Goal: Task Accomplishment & Management: Manage account settings

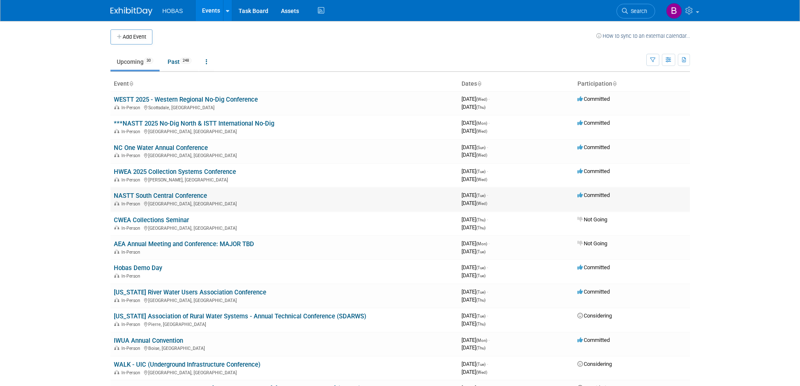
click at [192, 195] on link "NASTT South Central Conference" at bounding box center [160, 196] width 93 height 8
click at [178, 98] on link "WESTT 2025 - Western Regional No-Dig Conference" at bounding box center [186, 100] width 144 height 8
click at [158, 123] on link "***NASTT 2025 No-Dig North & ISTT International No-Dig" at bounding box center [194, 124] width 160 height 8
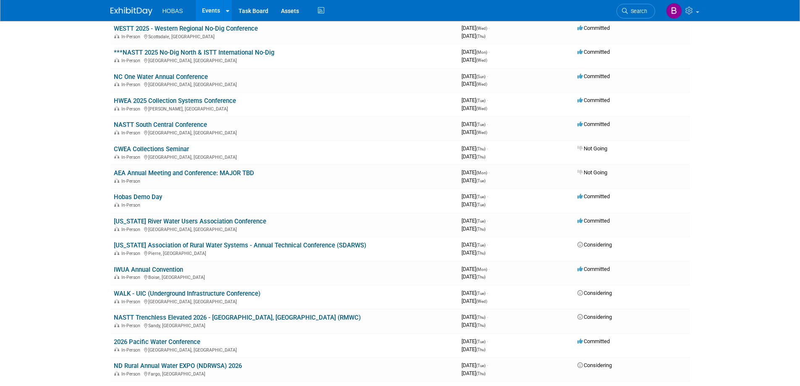
scroll to position [84, 0]
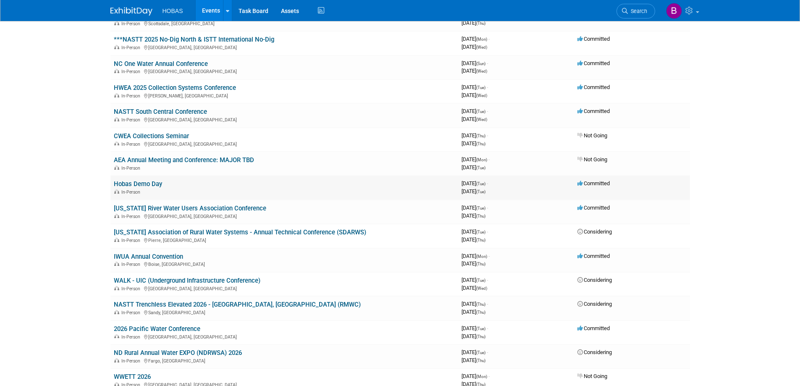
click at [143, 184] on link "Hobas Demo Day" at bounding box center [138, 184] width 48 height 8
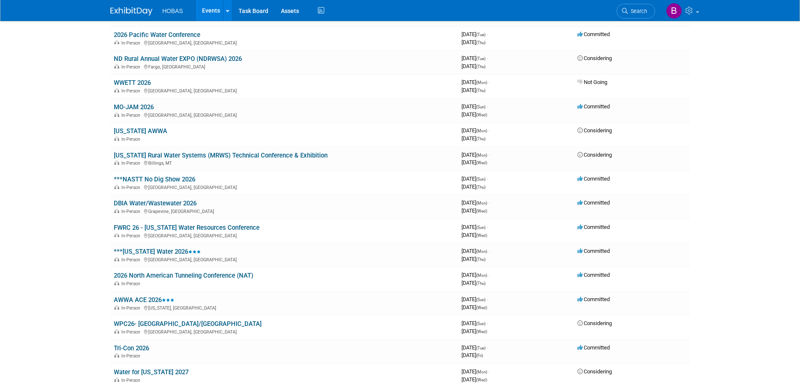
scroll to position [420, 0]
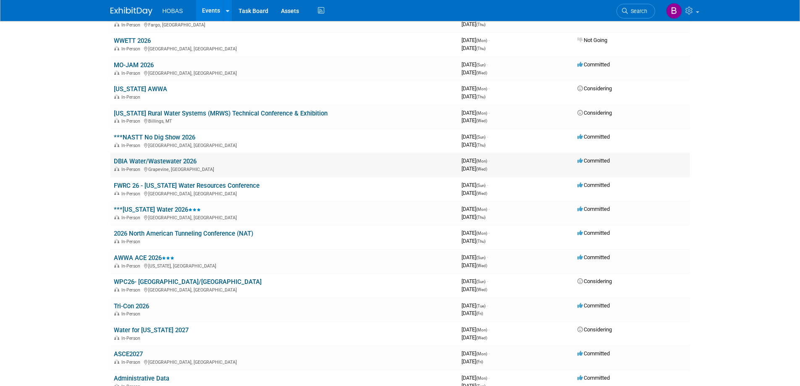
click at [144, 162] on link "DBIA Water/Wastewater 2026" at bounding box center [155, 162] width 83 height 8
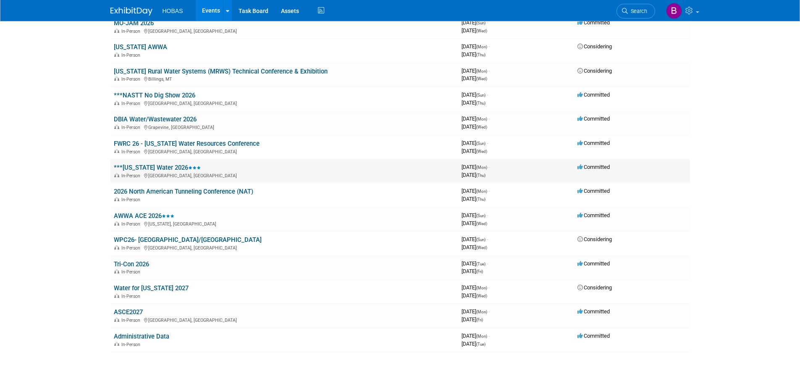
click at [165, 168] on link "***[US_STATE] Water 2026" at bounding box center [157, 168] width 87 height 8
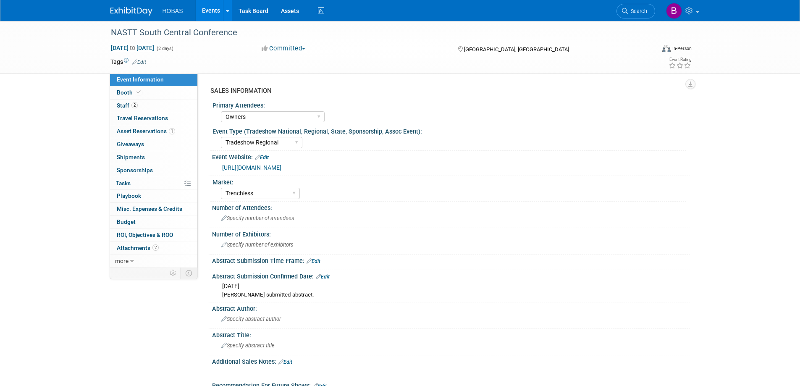
select select "Owners"
select select "Tradeshow Regional"
select select "Trenchless"
select select "Exhibiting - Sales Managed - Minimal Marketing Involvement"
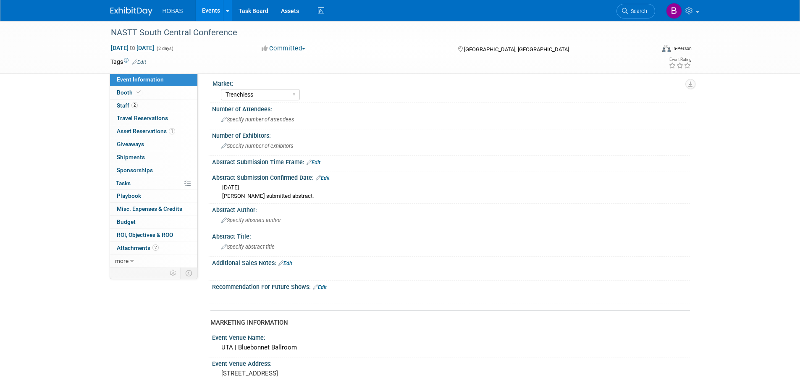
scroll to position [84, 0]
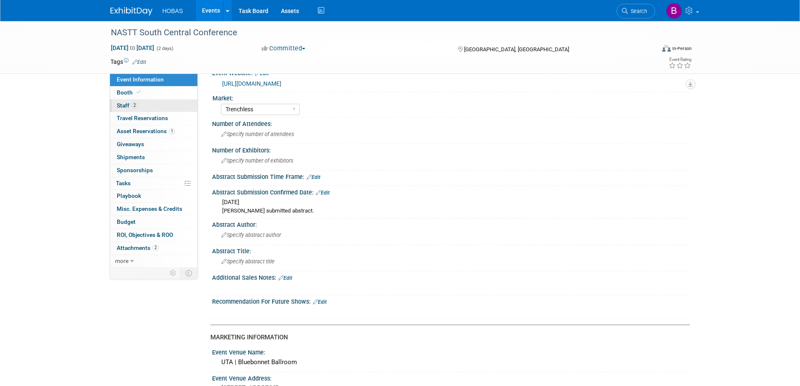
click at [123, 105] on span "Staff 2" at bounding box center [127, 105] width 21 height 7
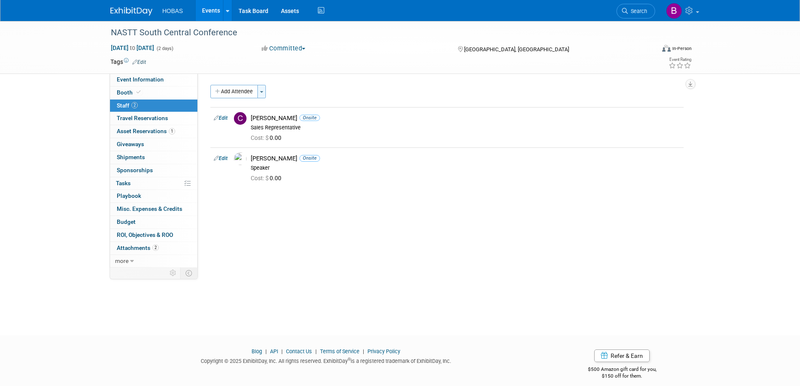
click at [265, 91] on button "Toggle Dropdown" at bounding box center [262, 91] width 8 height 13
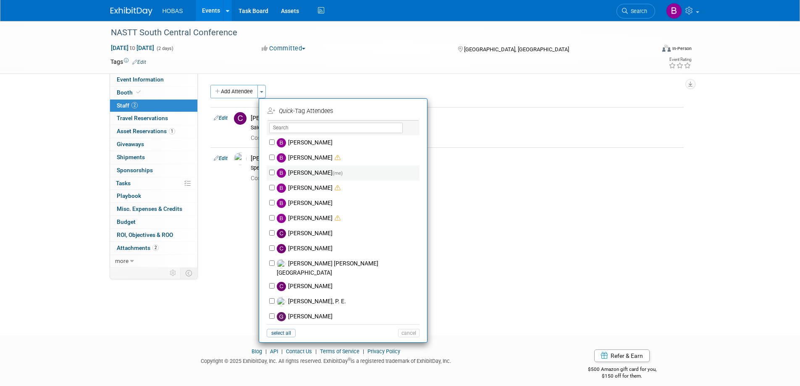
click at [275, 171] on label "Brad Hunemuller (me)" at bounding box center [349, 173] width 148 height 15
click at [274, 171] on input "[PERSON_NAME] (me)" at bounding box center [271, 172] width 5 height 5
checkbox input "true"
click at [404, 112] on button "Apply" at bounding box center [406, 111] width 26 height 12
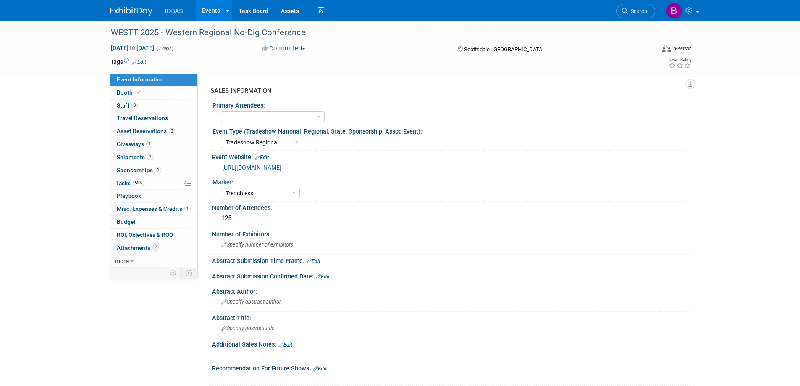
select select "Tradeshow Regional"
select select "Trenchless"
select select "Exhibiting and Sponsoring"
click at [123, 104] on span "Staff 3" at bounding box center [127, 105] width 21 height 7
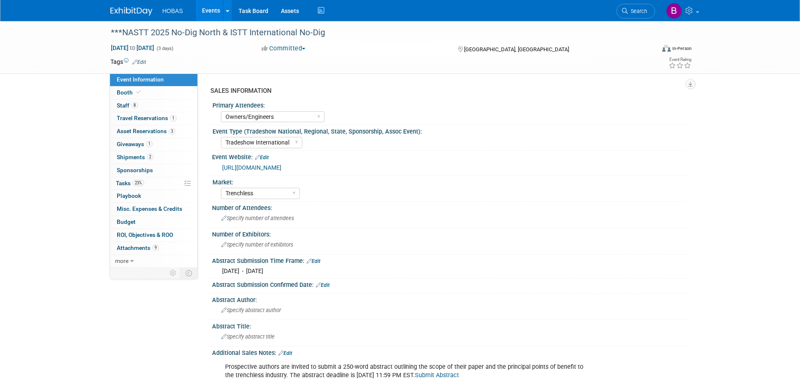
select select "Owners/Engineers"
select select "Tradeshow International"
select select "Trenchless"
select select "Exhibiting"
click at [121, 105] on span "Staff 8" at bounding box center [127, 105] width 21 height 7
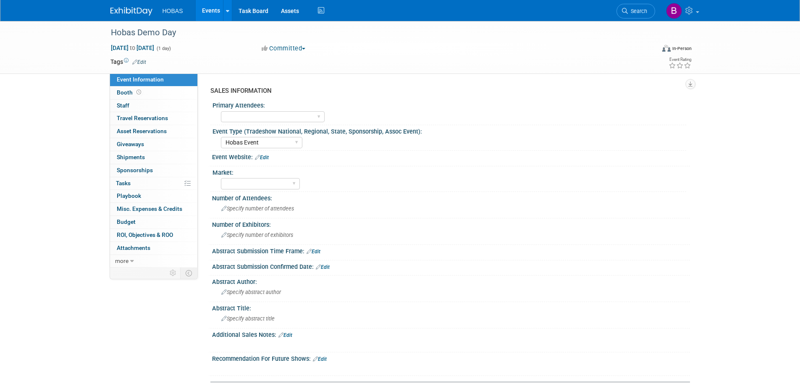
select select "Hobas Event"
click at [126, 106] on span "Staff 0" at bounding box center [123, 105] width 13 height 7
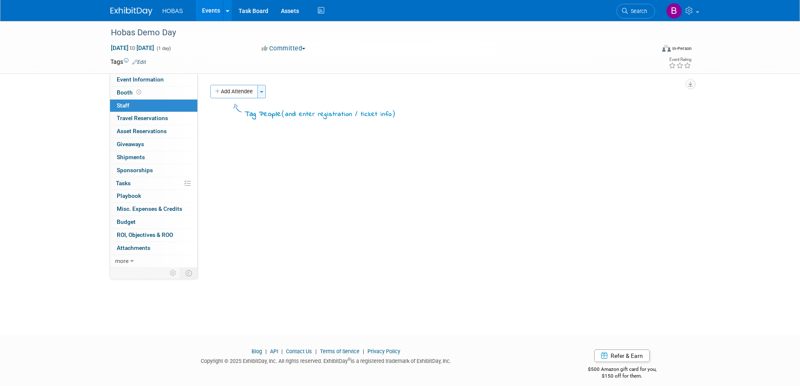
click at [261, 92] on span "button" at bounding box center [261, 92] width 3 height 2
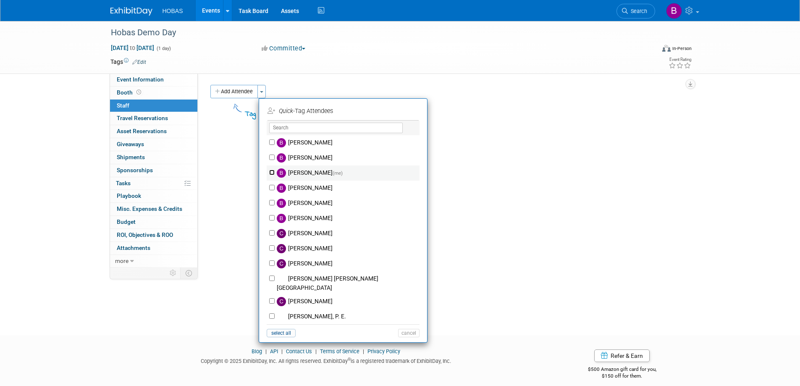
click at [273, 171] on input "Brad Hunemuller (me)" at bounding box center [271, 172] width 5 height 5
checkbox input "true"
click at [406, 111] on button "Apply" at bounding box center [406, 111] width 26 height 12
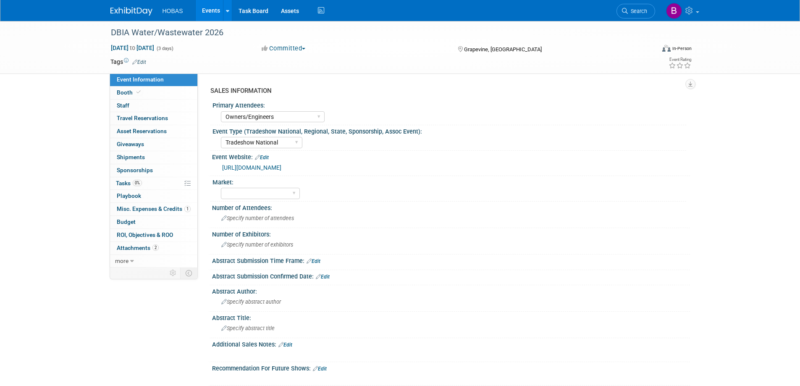
select select "Owners/Engineers"
select select "Tradeshow National"
select select "Exhibiting"
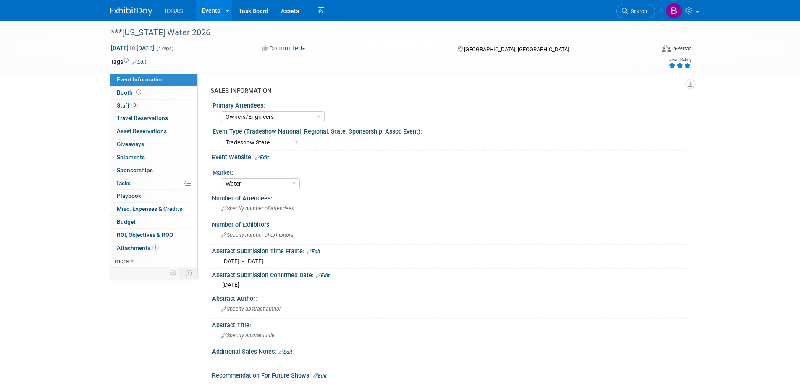
select select "Owners/Engineers"
select select "Tradeshow State"
select select "Water"
click at [123, 105] on span "Staff 3" at bounding box center [127, 105] width 21 height 7
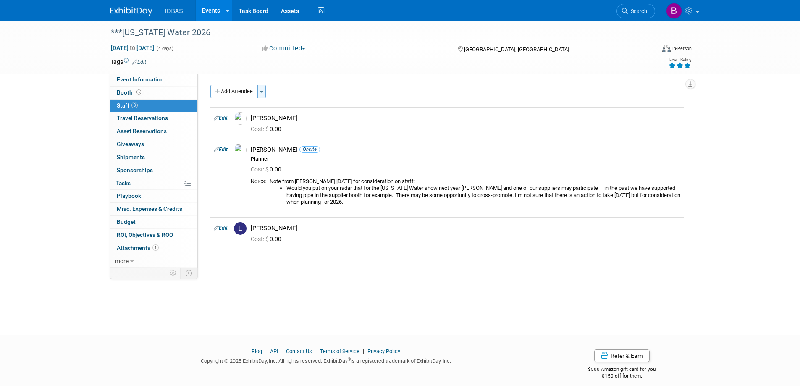
click at [262, 92] on span "button" at bounding box center [261, 92] width 3 height 2
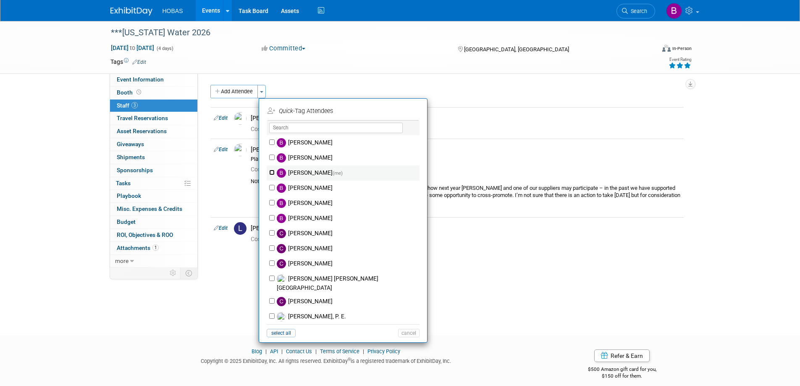
click at [272, 171] on input "[PERSON_NAME] (me)" at bounding box center [271, 172] width 5 height 5
checkbox input "true"
click at [400, 113] on button "Apply" at bounding box center [406, 111] width 26 height 12
